Goal: Information Seeking & Learning: Learn about a topic

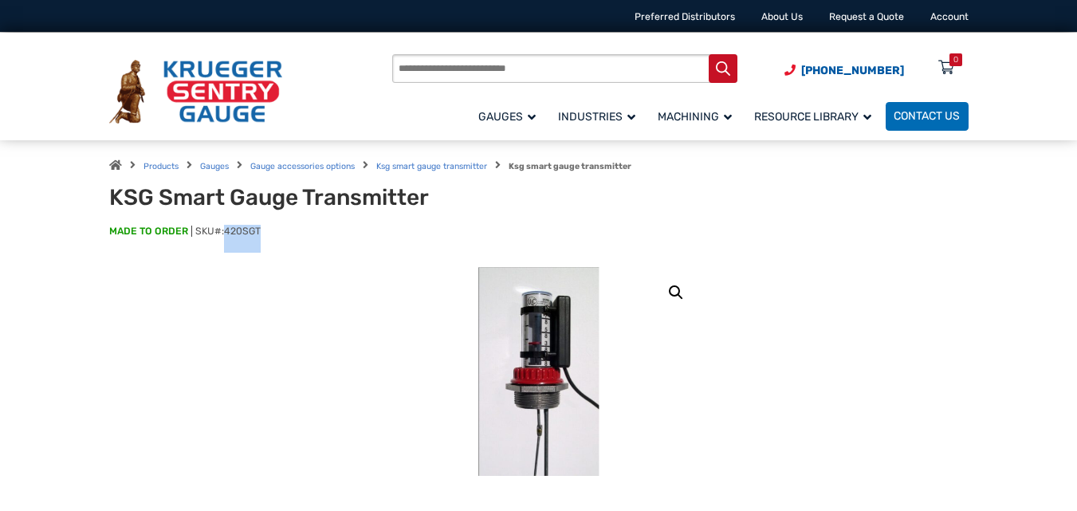
drag, startPoint x: 265, startPoint y: 229, endPoint x: 226, endPoint y: 236, distance: 38.9
click at [226, 236] on p "MADE TO ORDER SKU#: 420SGT" at bounding box center [538, 239] width 859 height 28
copy span "420SGT"
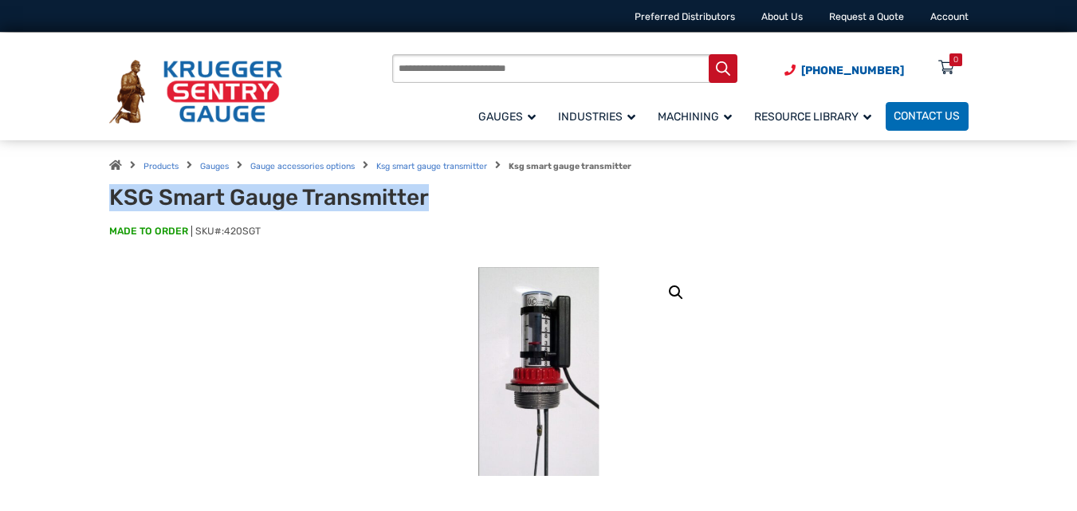
drag, startPoint x: 105, startPoint y: 195, endPoint x: 459, endPoint y: 205, distance: 354.0
click at [465, 202] on div "Products Gauges Gauge accessories options Ksg smart gauge transmitter Ksg smart…" at bounding box center [538, 203] width 893 height 127
copy h1 "KSG Smart Gauge Transmitter"
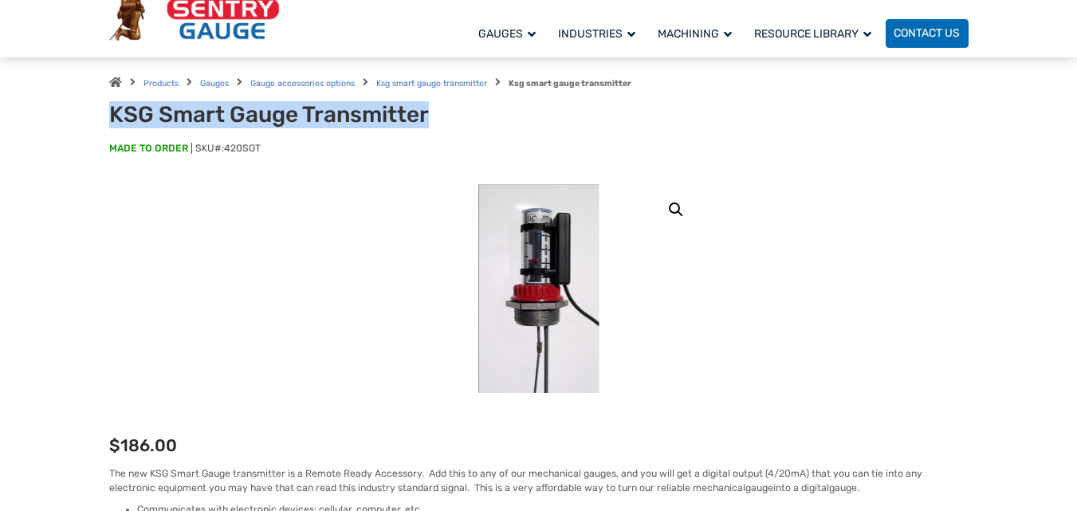
scroll to position [319, 0]
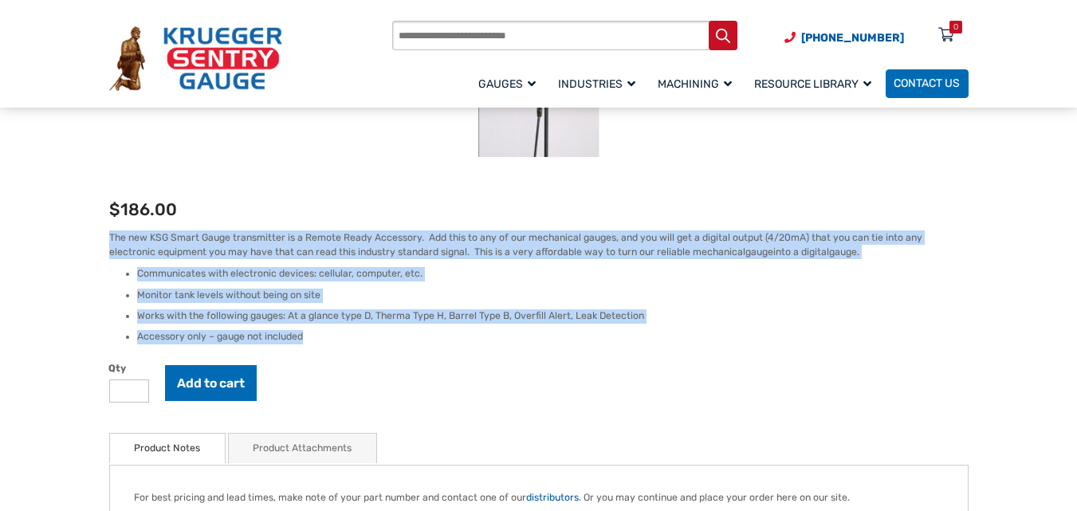
drag, startPoint x: 110, startPoint y: 238, endPoint x: 344, endPoint y: 341, distance: 256.2
click at [344, 341] on div "The new KSG Smart Gauge transmitter is a Remote Ready Accessory. Add this to an…" at bounding box center [538, 287] width 859 height 114
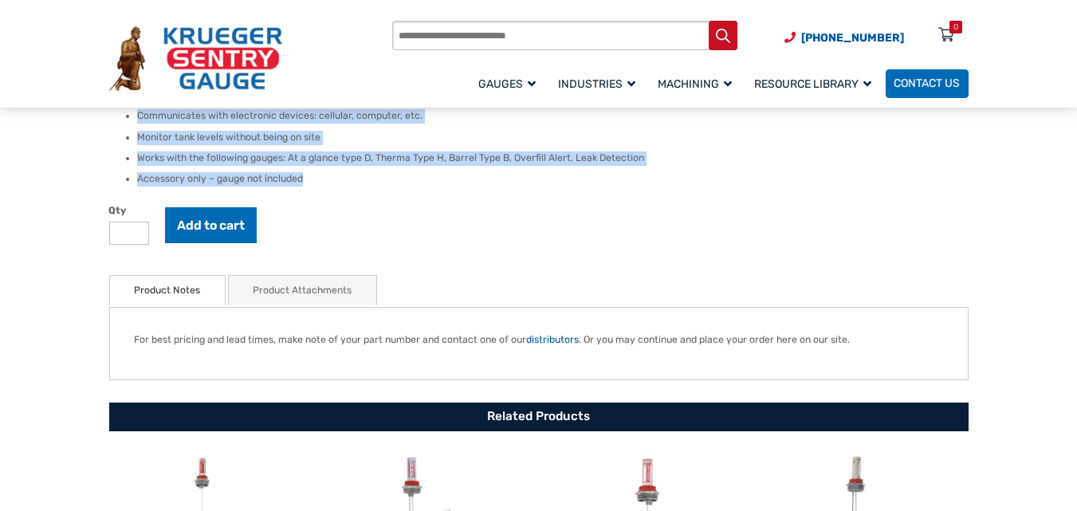
scroll to position [478, 0]
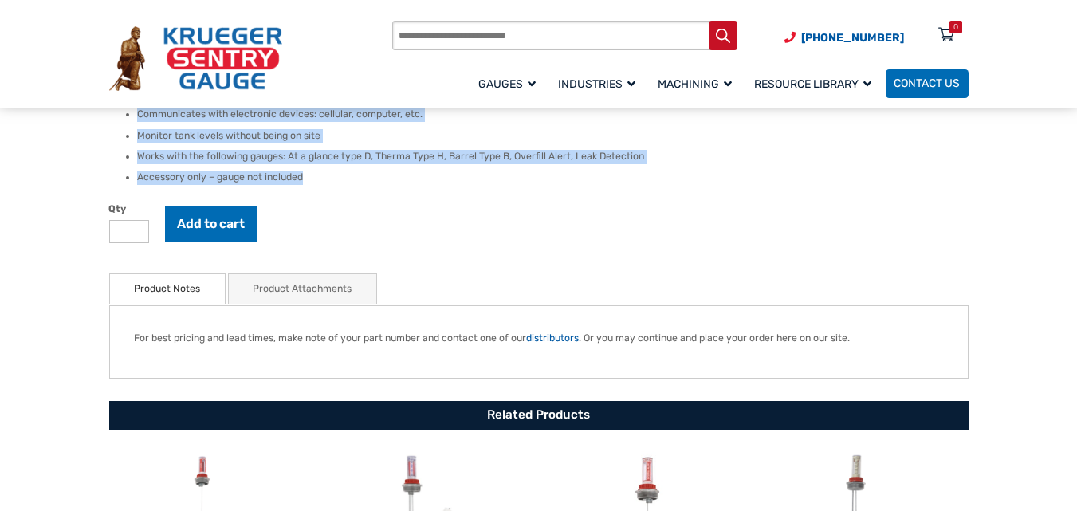
click at [317, 289] on link "Product Attachments" at bounding box center [302, 288] width 99 height 29
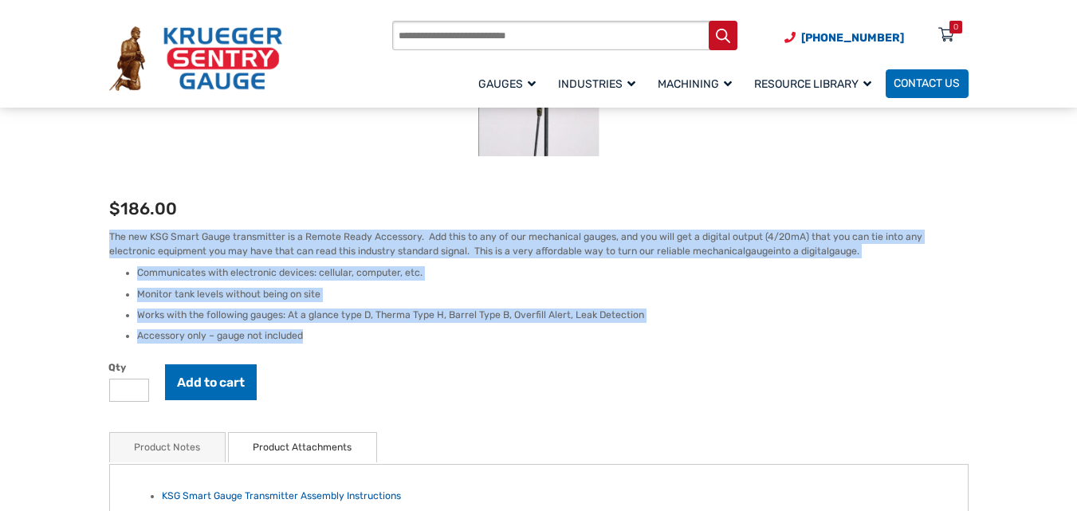
scroll to position [319, 0]
copy div "The new KSG Smart Gauge transmitter is a Remote Ready Accessory. Add this to an…"
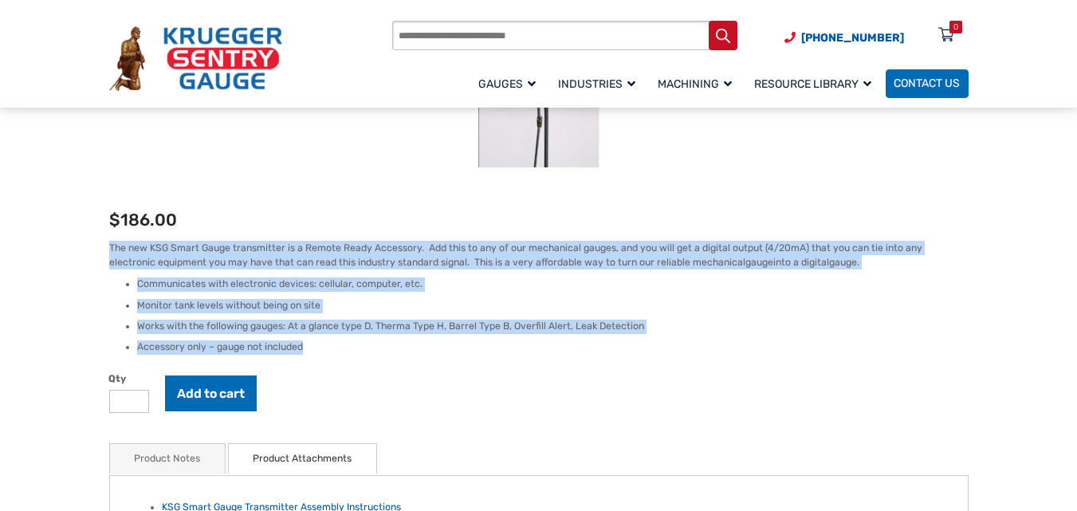
scroll to position [0, 0]
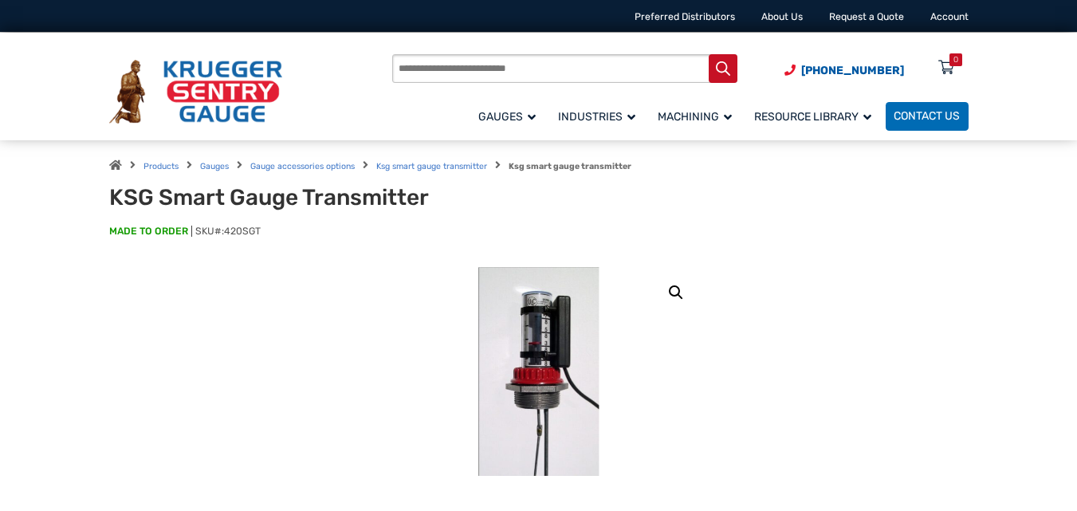
click at [534, 351] on img at bounding box center [538, 372] width 120 height 210
drag, startPoint x: 541, startPoint y: 208, endPoint x: 500, endPoint y: 355, distance: 152.4
drag, startPoint x: 263, startPoint y: 228, endPoint x: 226, endPoint y: 238, distance: 37.9
click at [226, 238] on p "MADE TO ORDER SKU#: 420SGT" at bounding box center [538, 239] width 859 height 28
copy span "420SGT"
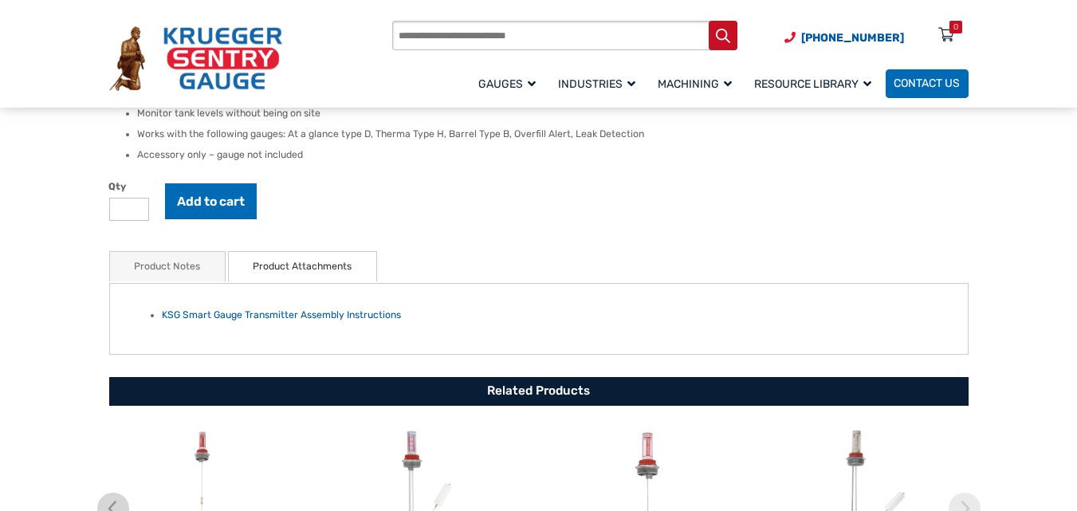
scroll to position [638, 0]
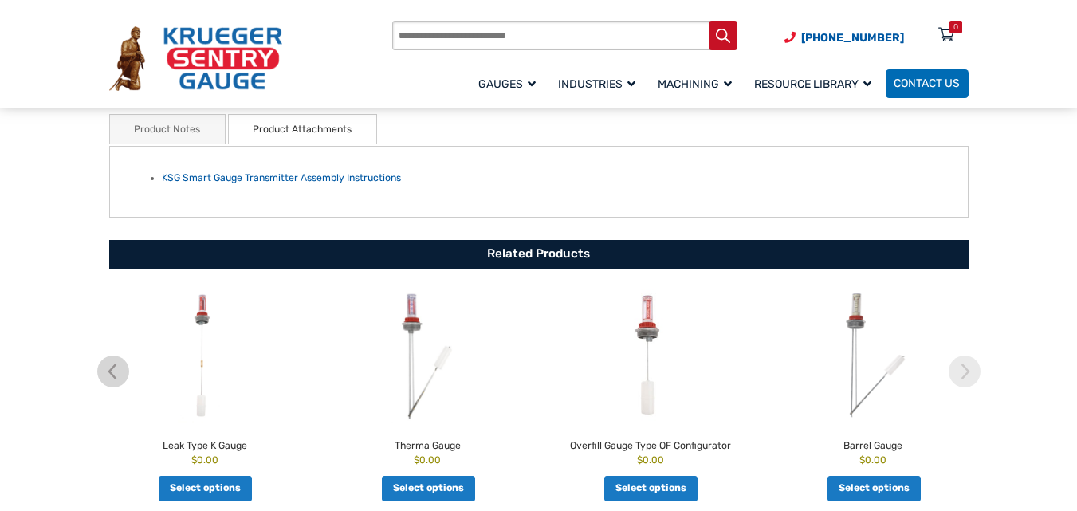
click at [203, 367] on img at bounding box center [204, 355] width 215 height 132
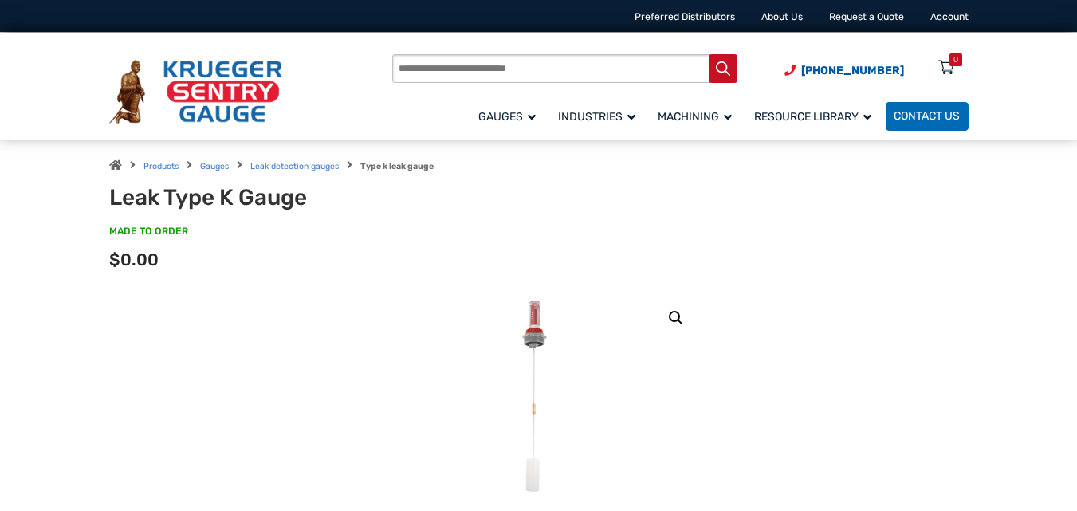
drag, startPoint x: 104, startPoint y: 199, endPoint x: 113, endPoint y: 199, distance: 9.6
click at [113, 199] on div "Products Gauges Leak detection gauges Type k leak gauge Leak Type K Gauge MADE …" at bounding box center [538, 216] width 893 height 152
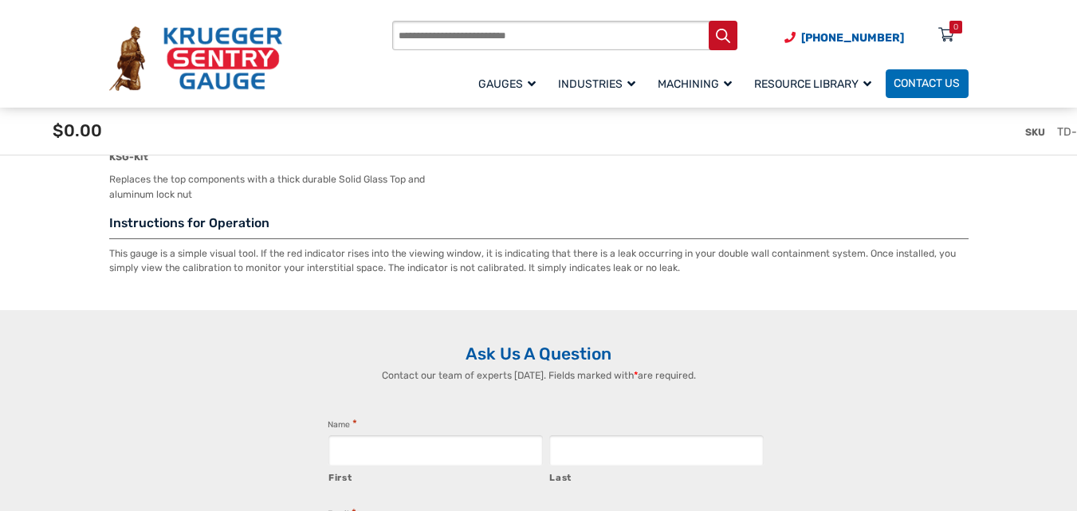
scroll to position [2551, 0]
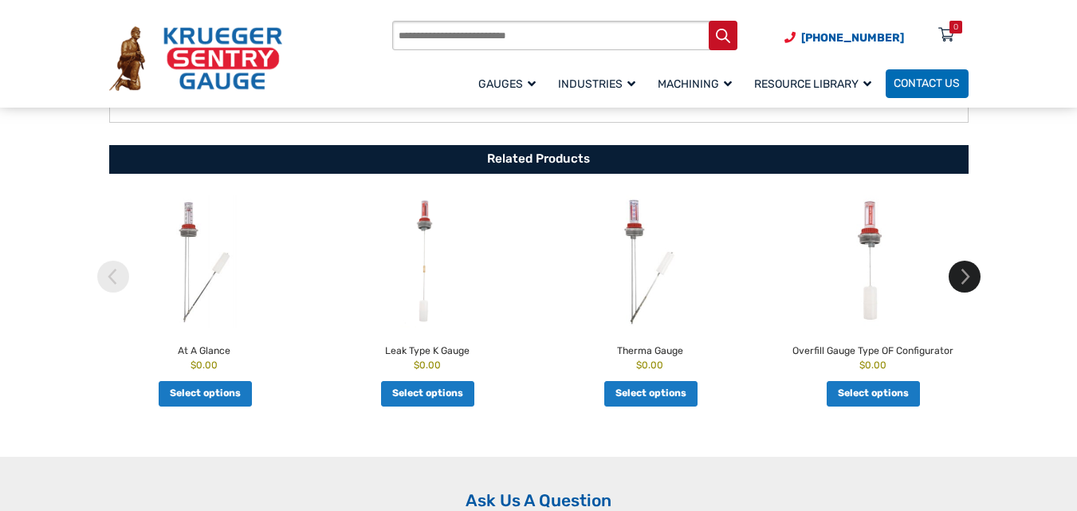
click at [961, 283] on img at bounding box center [965, 277] width 32 height 32
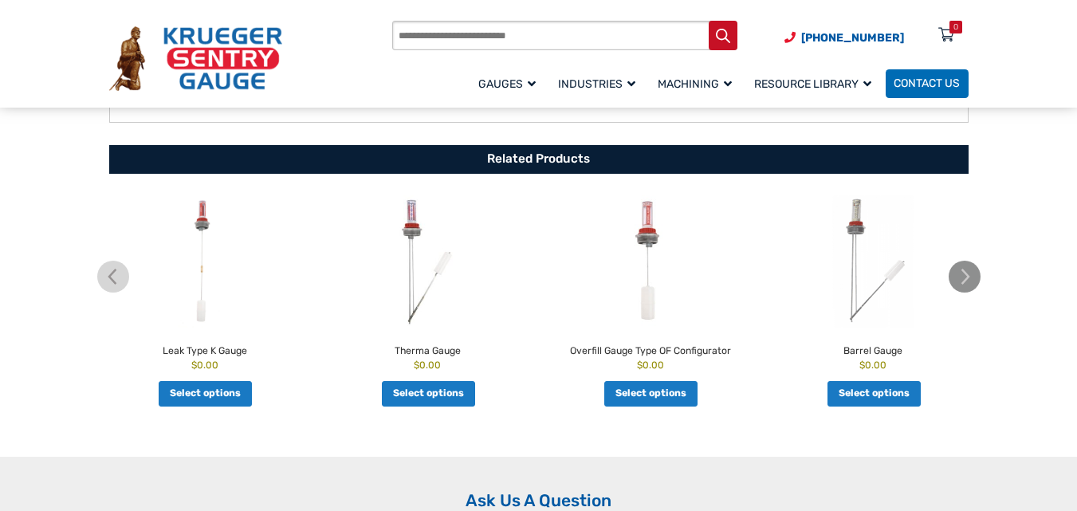
click at [961, 283] on img at bounding box center [965, 277] width 32 height 32
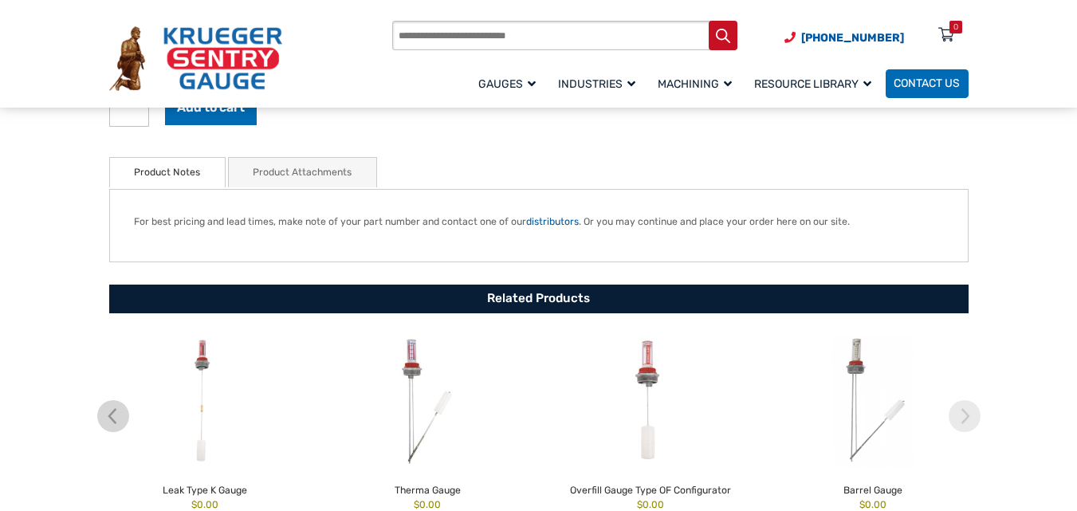
scroll to position [478, 0]
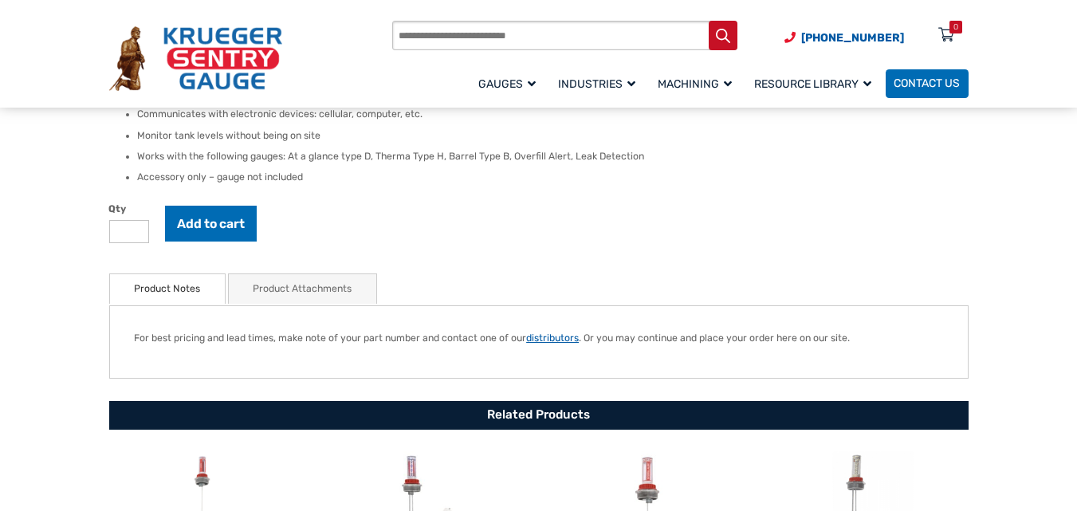
click at [561, 339] on link "distributors" at bounding box center [552, 337] width 53 height 11
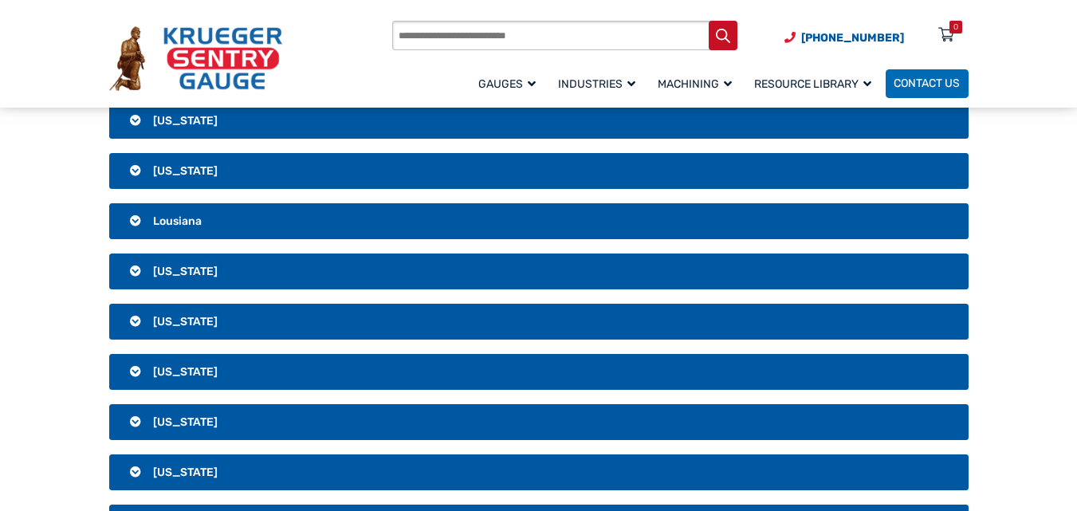
scroll to position [1196, 0]
